Goal: Book appointment/travel/reservation

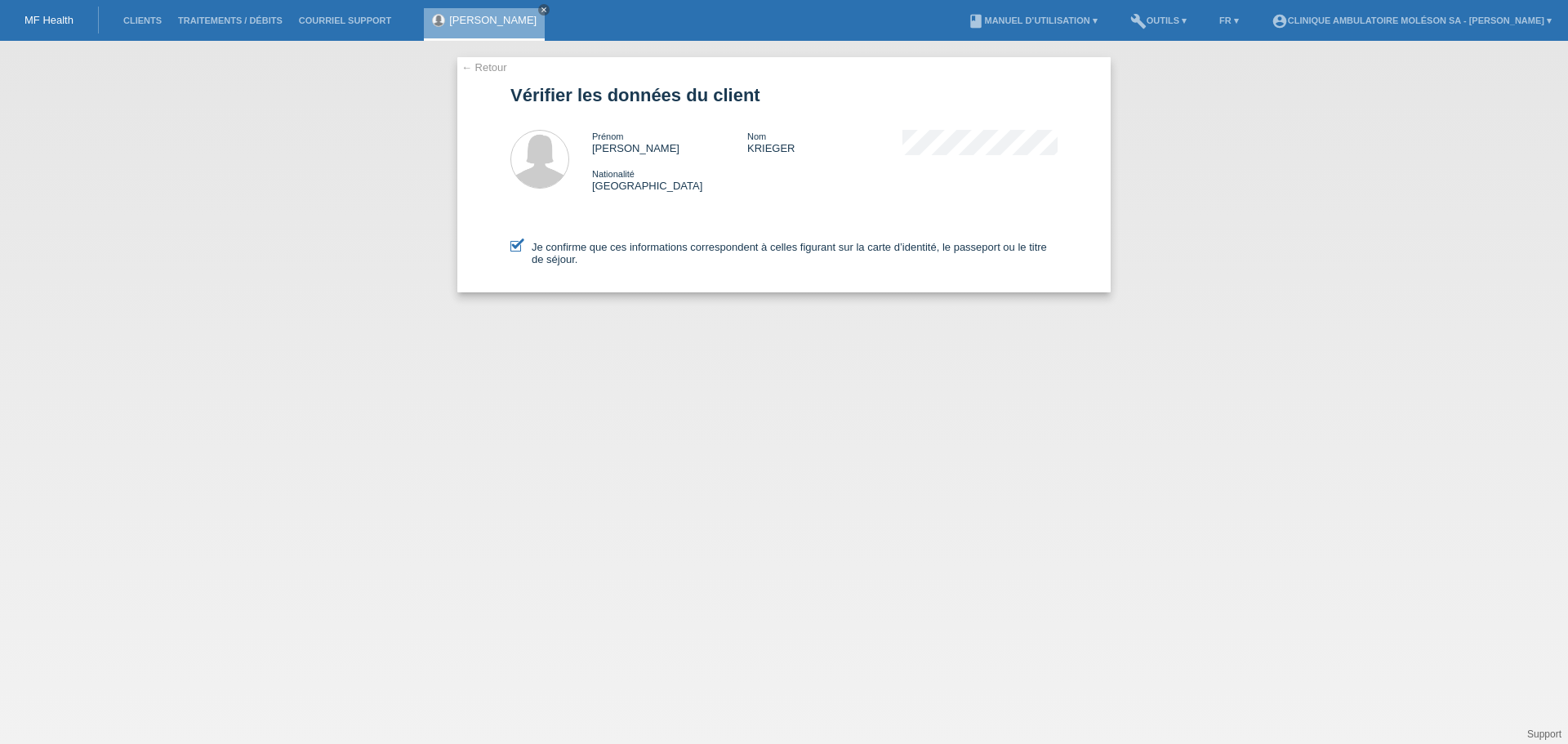
click at [490, 75] on div "← Retour Vérifier les données du client [PERSON_NAME] Nom KRIEGER Nationalité […" at bounding box center [784, 174] width 653 height 235
click at [487, 69] on link "← Retour" at bounding box center [484, 67] width 46 height 13
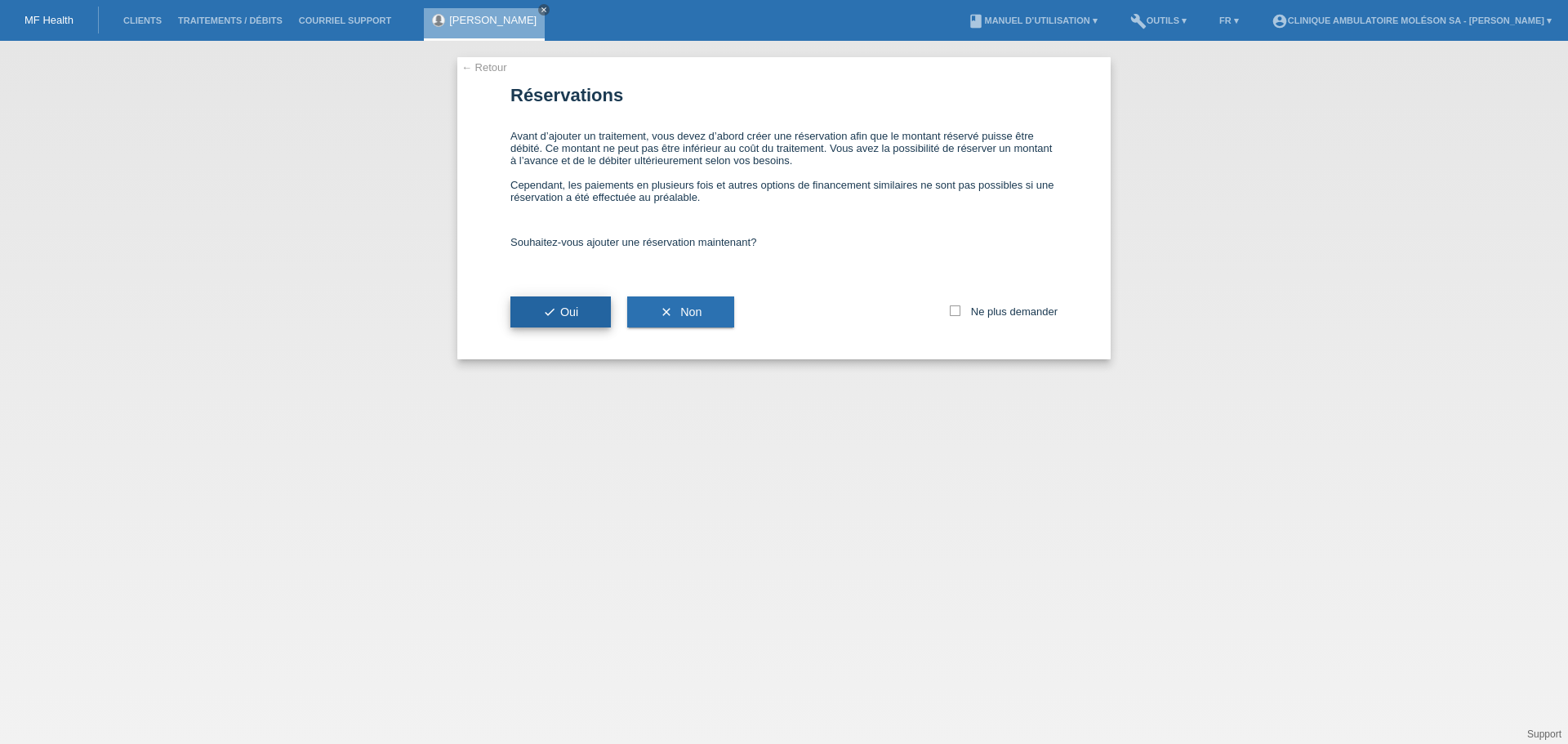
click at [556, 312] on span "check Oui" at bounding box center [561, 312] width 35 height 13
